Goal: Task Accomplishment & Management: Manage account settings

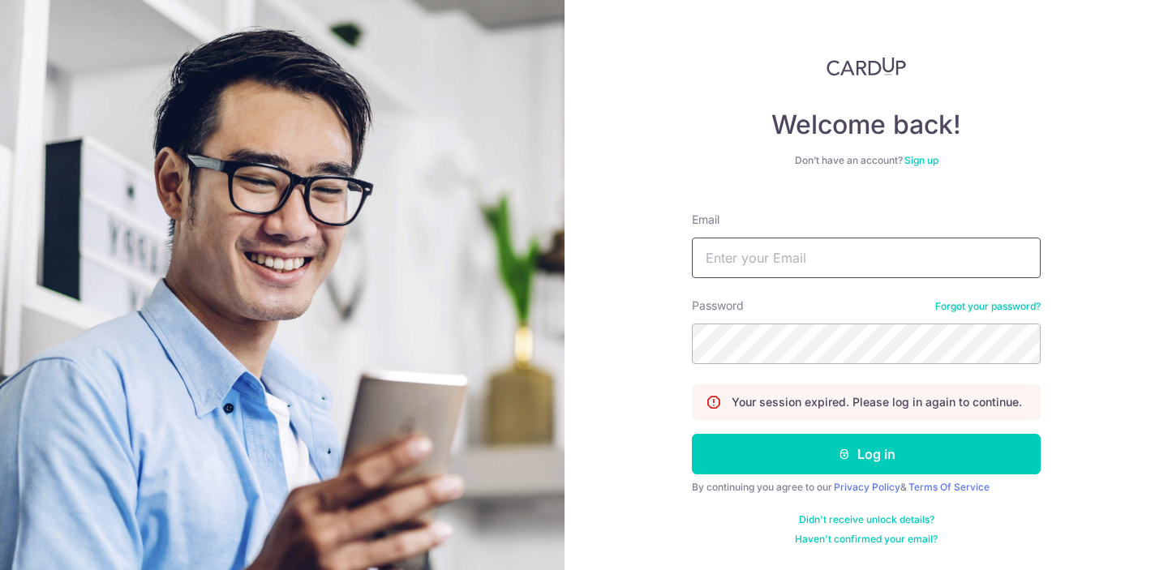
click at [819, 257] on input "Email" at bounding box center [866, 258] width 349 height 41
type input "[EMAIL_ADDRESS][DOMAIN_NAME]"
click at [692, 434] on button "Log in" at bounding box center [866, 454] width 349 height 41
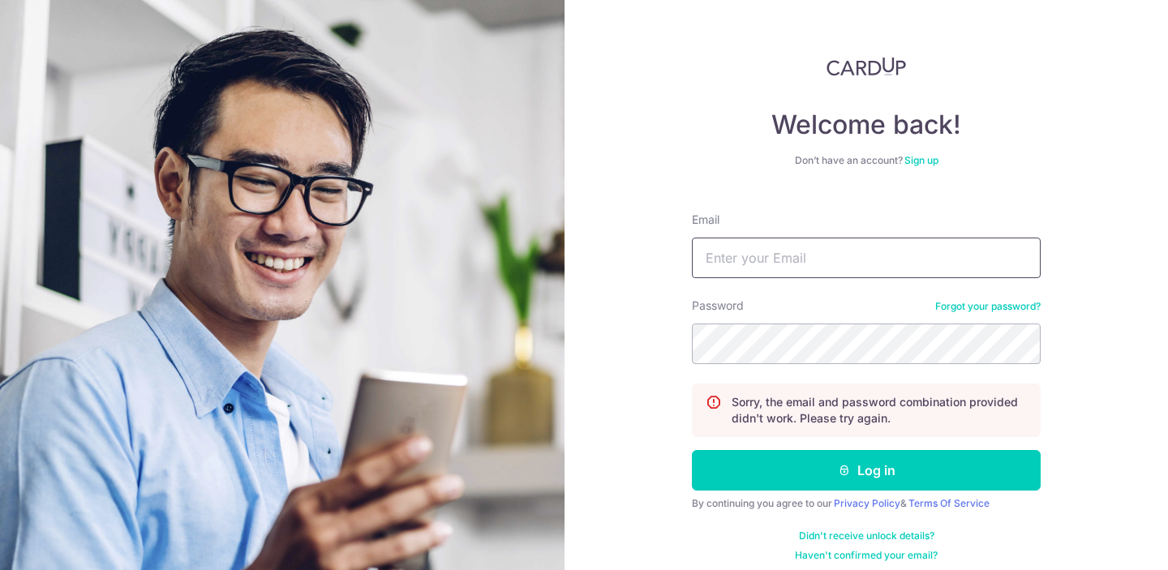
click at [845, 246] on input "Email" at bounding box center [866, 258] width 349 height 41
type input "[EMAIL_ADDRESS][DOMAIN_NAME]"
click at [692, 450] on button "Log in" at bounding box center [866, 470] width 349 height 41
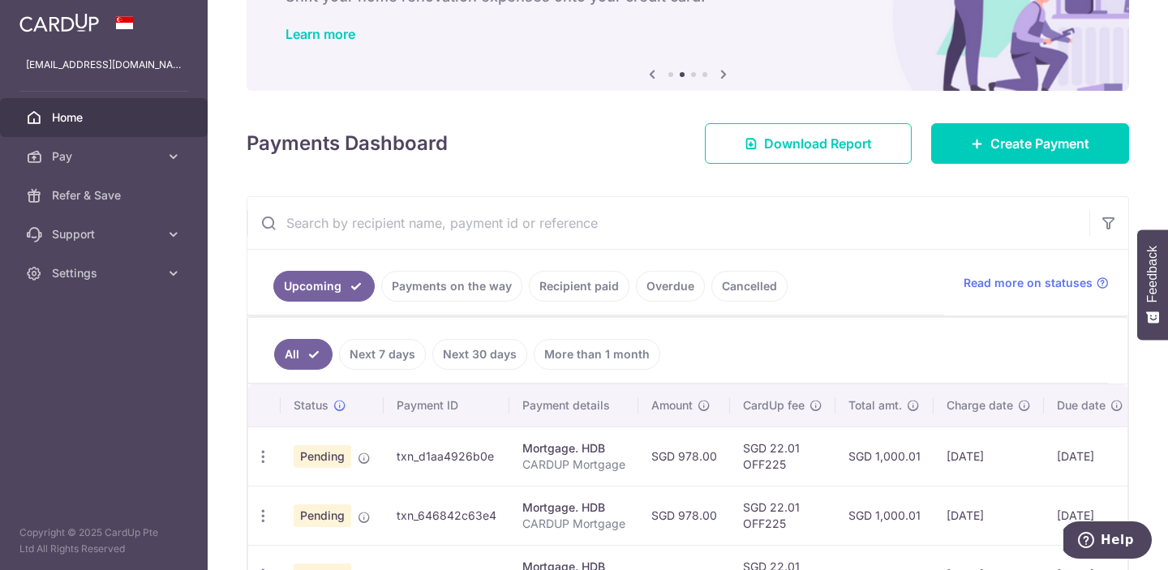
scroll to position [108, 0]
